Goal: Transaction & Acquisition: Purchase product/service

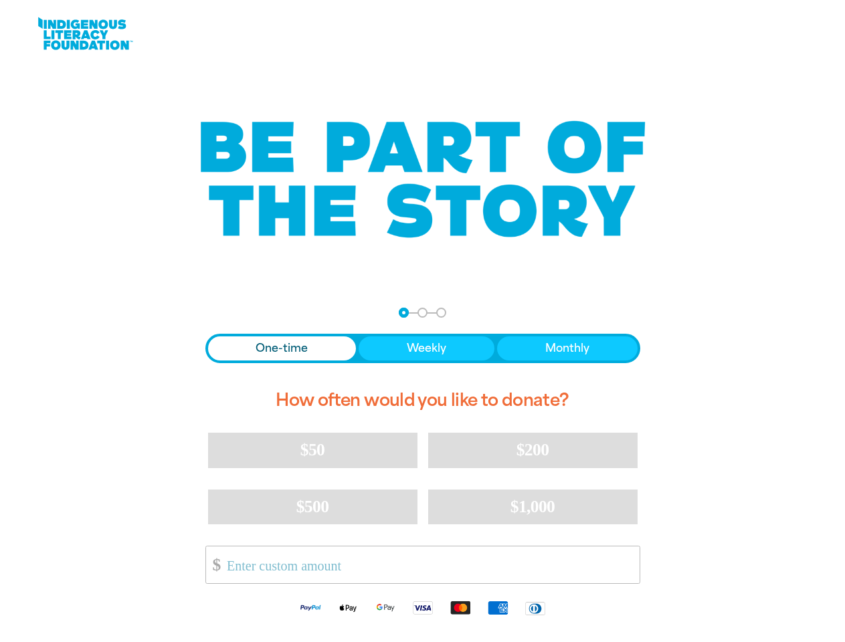
click at [422, 321] on div "arrow_back Back Step 1 Step 2 Step 3 One-time Weekly Monthly How often would yo…" at bounding box center [423, 467] width 468 height 352
click at [223, 313] on div "arrow_back Back Step 1 Step 2 Step 3" at bounding box center [422, 313] width 435 height 10
click at [403, 312] on div "Navigate to step 1 of 3 to enter your donation amount" at bounding box center [403, 312] width 3 height 3
click at [282, 349] on span "One-time" at bounding box center [282, 349] width 52 height 16
click at [426, 349] on span "Weekly" at bounding box center [426, 349] width 39 height 16
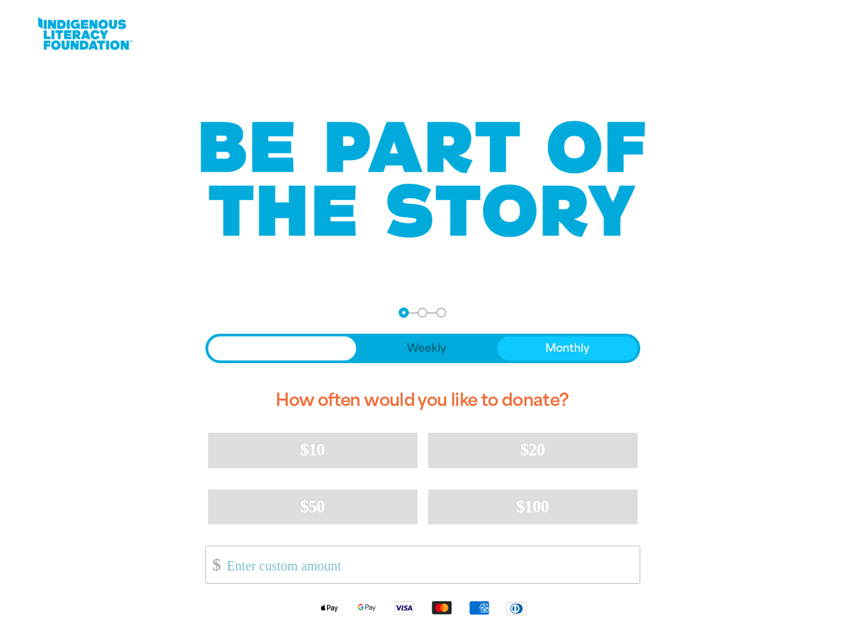
click at [567, 349] on span "Monthly" at bounding box center [567, 349] width 44 height 16
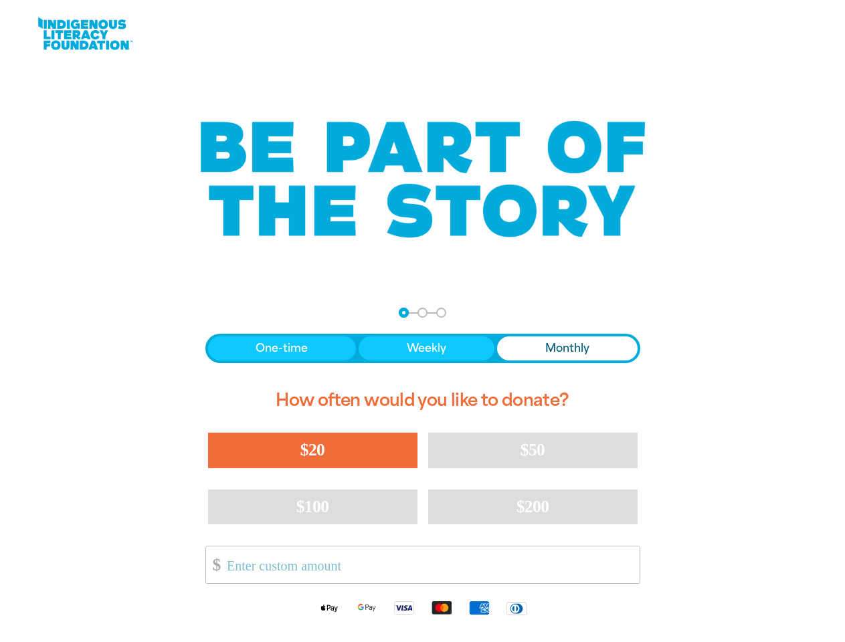
click at [312, 450] on span "$20" at bounding box center [312, 449] width 24 height 19
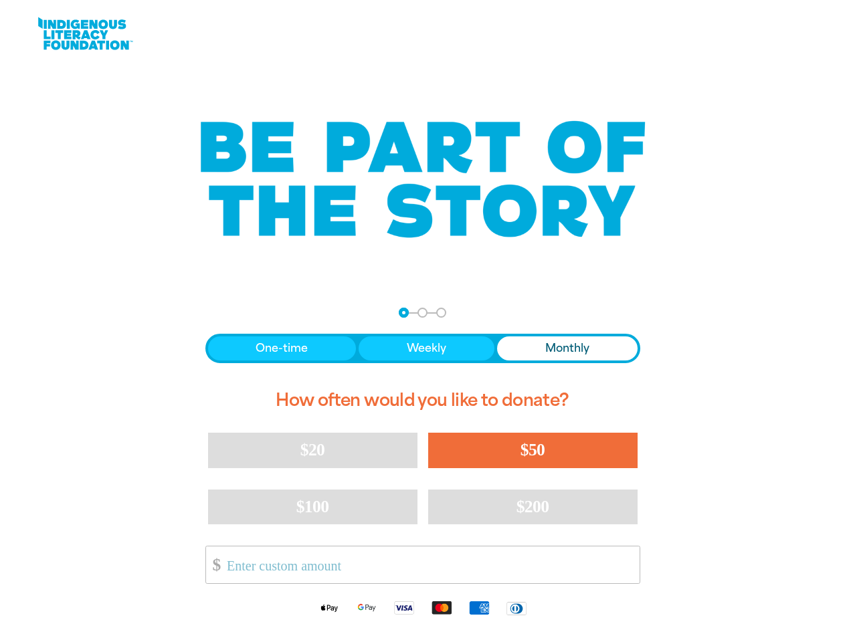
click at [533, 450] on div "One-time Weekly Monthly How often would you like to donate? $20 $50 $100 $200 O…" at bounding box center [422, 480] width 435 height 292
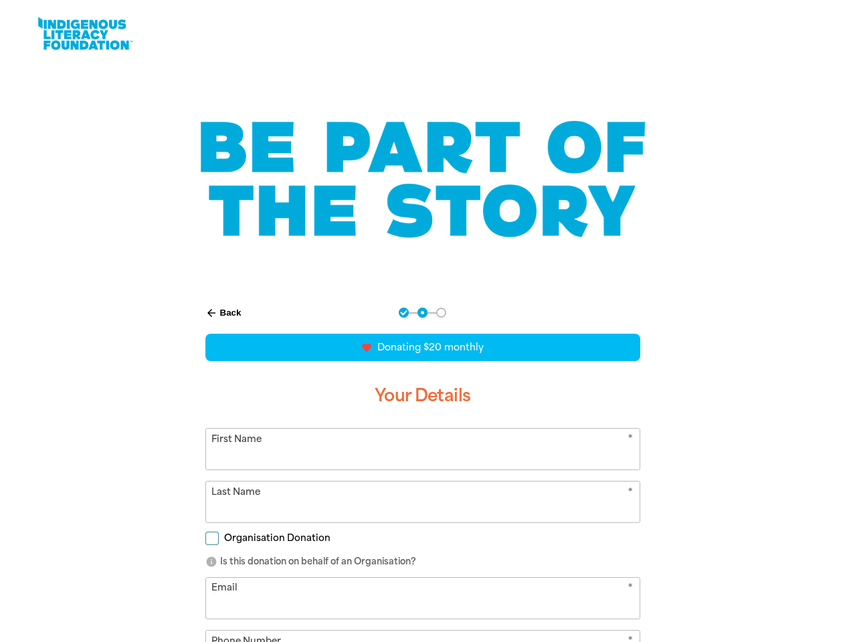
scroll to position [146, 0]
